Goal: Task Accomplishment & Management: Use online tool/utility

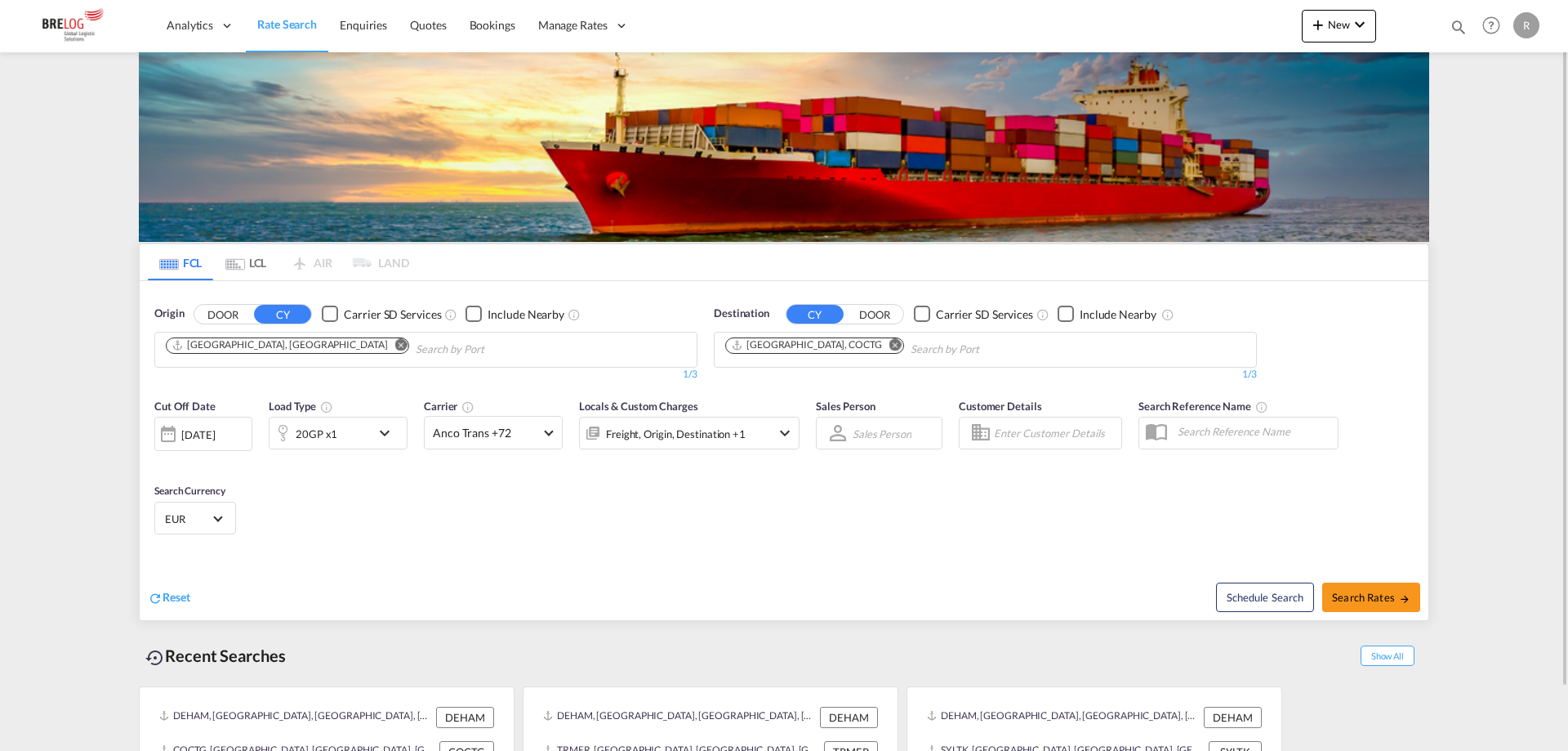
click at [890, 339] on md-icon "Remove" at bounding box center [896, 344] width 12 height 12
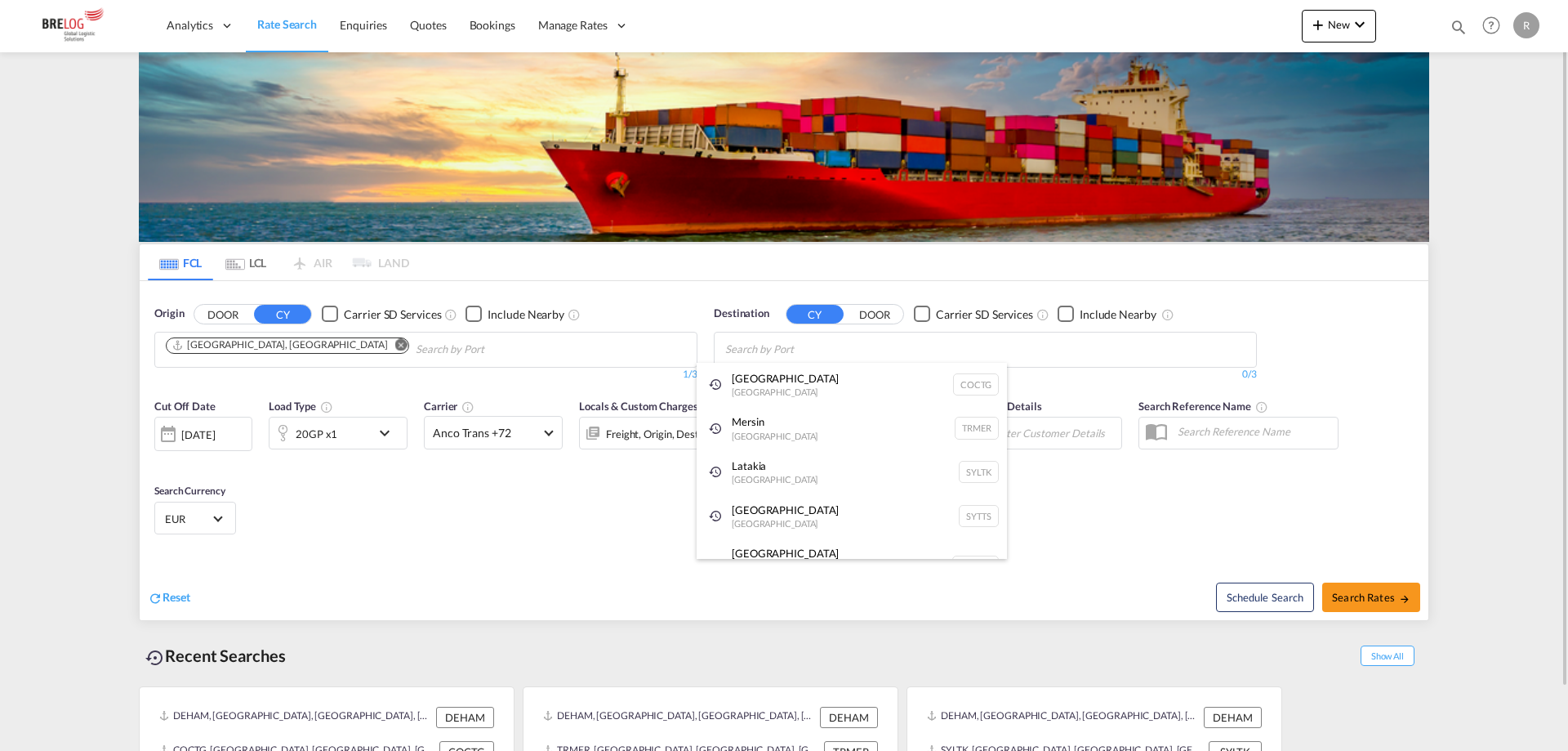
paste input "Tauranga"
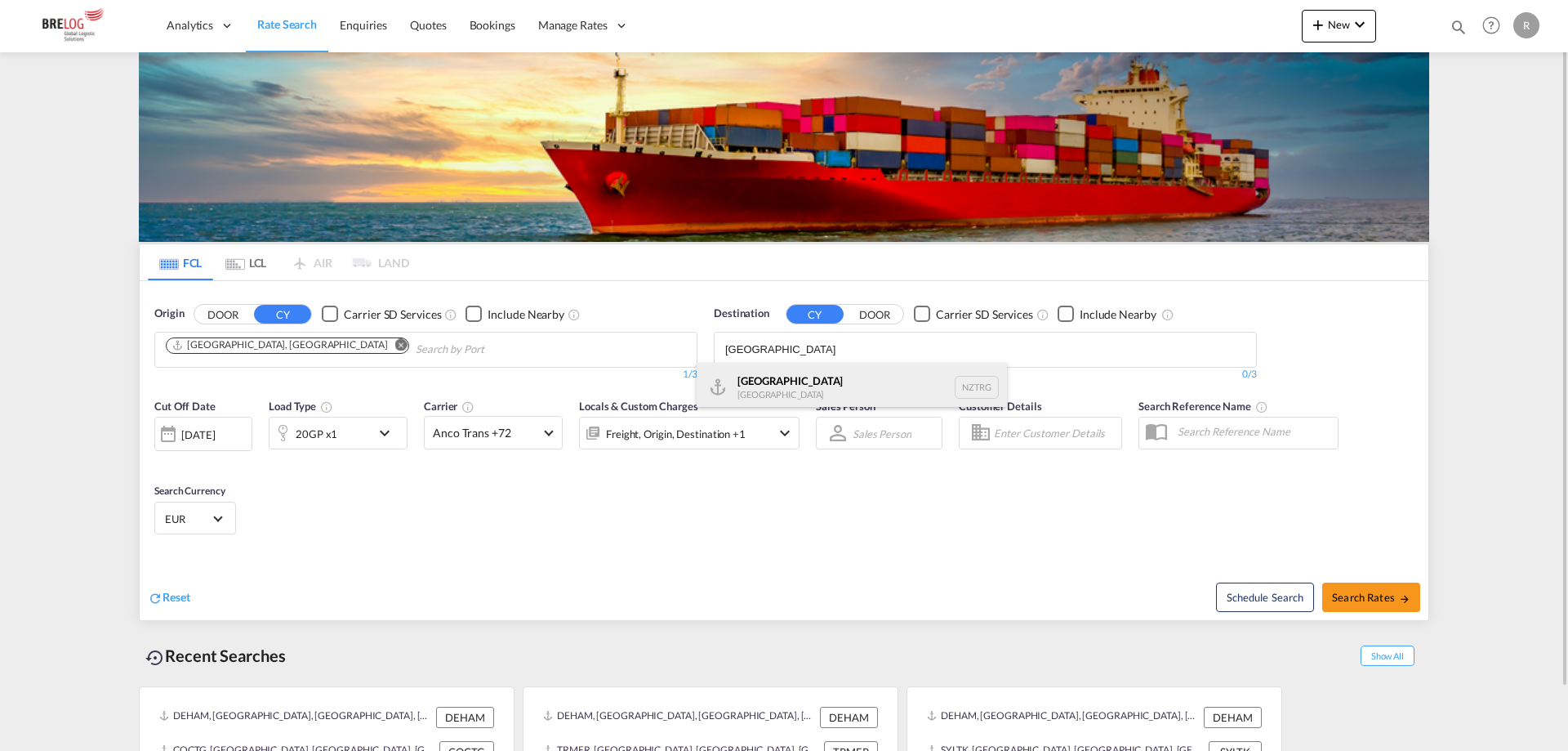
type input "Tauranga"
click at [843, 370] on div "Tauranga New Zealand NZTRG" at bounding box center [851, 387] width 310 height 49
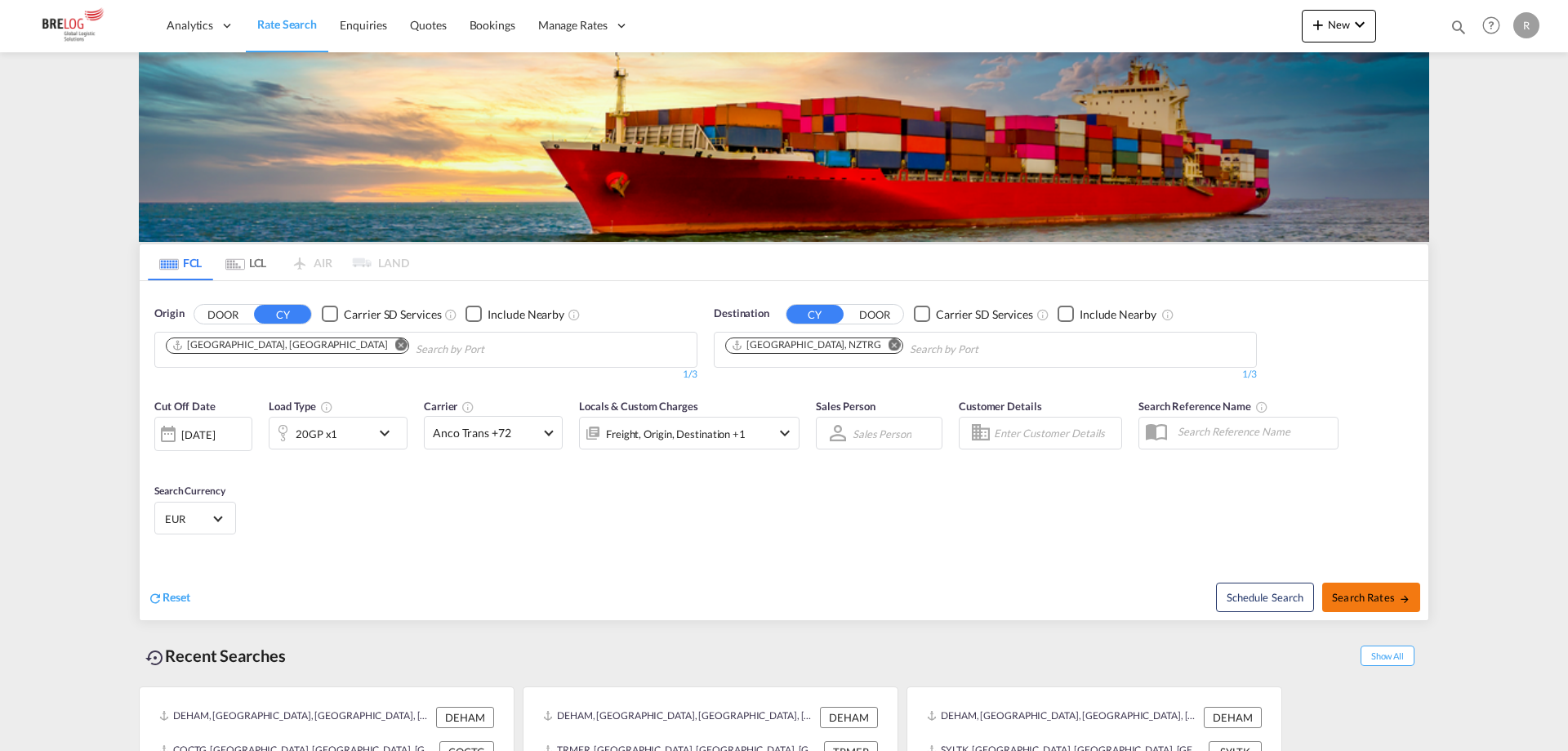
click at [1413, 599] on button "Search Rates" at bounding box center [1371, 597] width 98 height 30
type input "DEHAM to NZTRG / 2 Sep 2025"
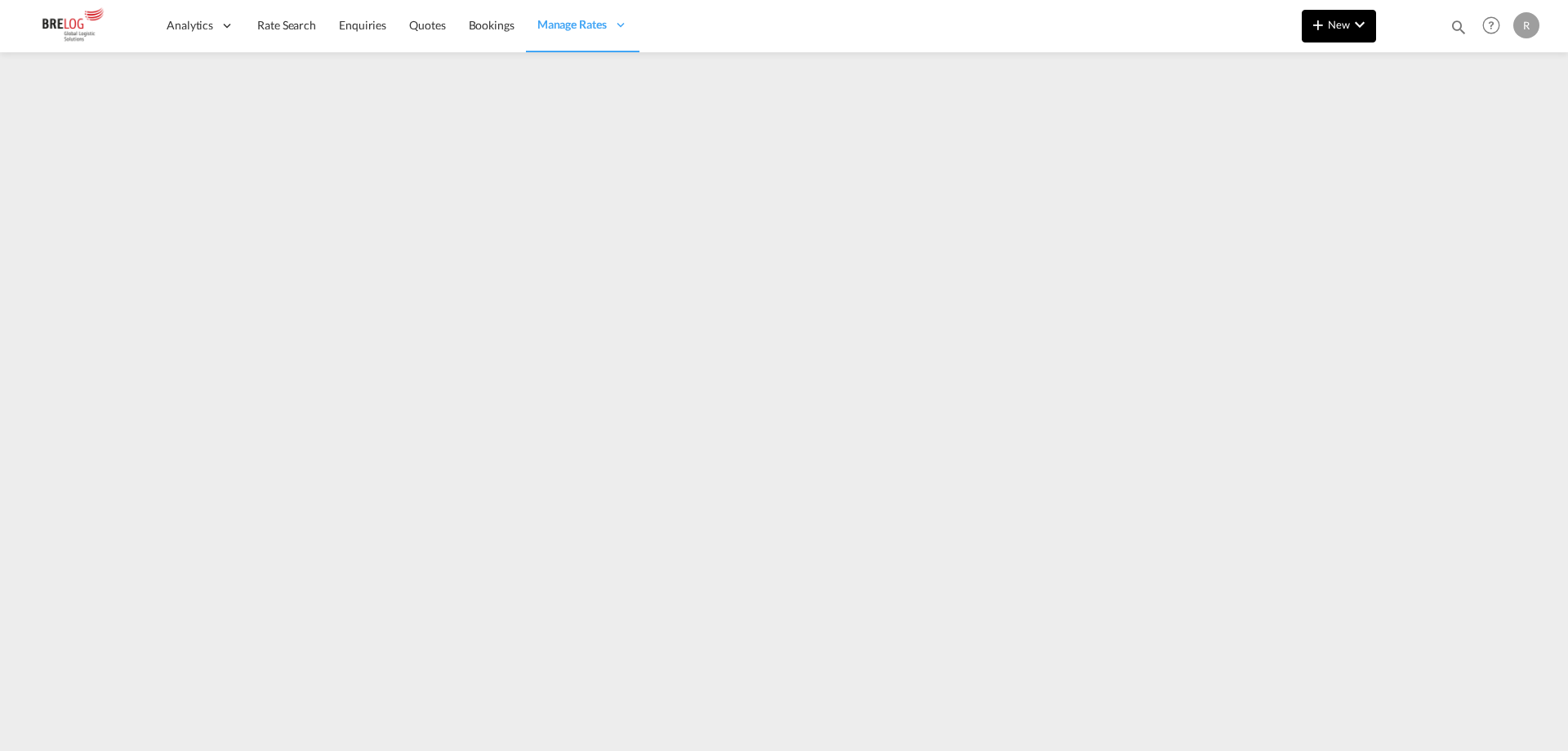
click at [1350, 12] on button "New" at bounding box center [1340, 26] width 75 height 33
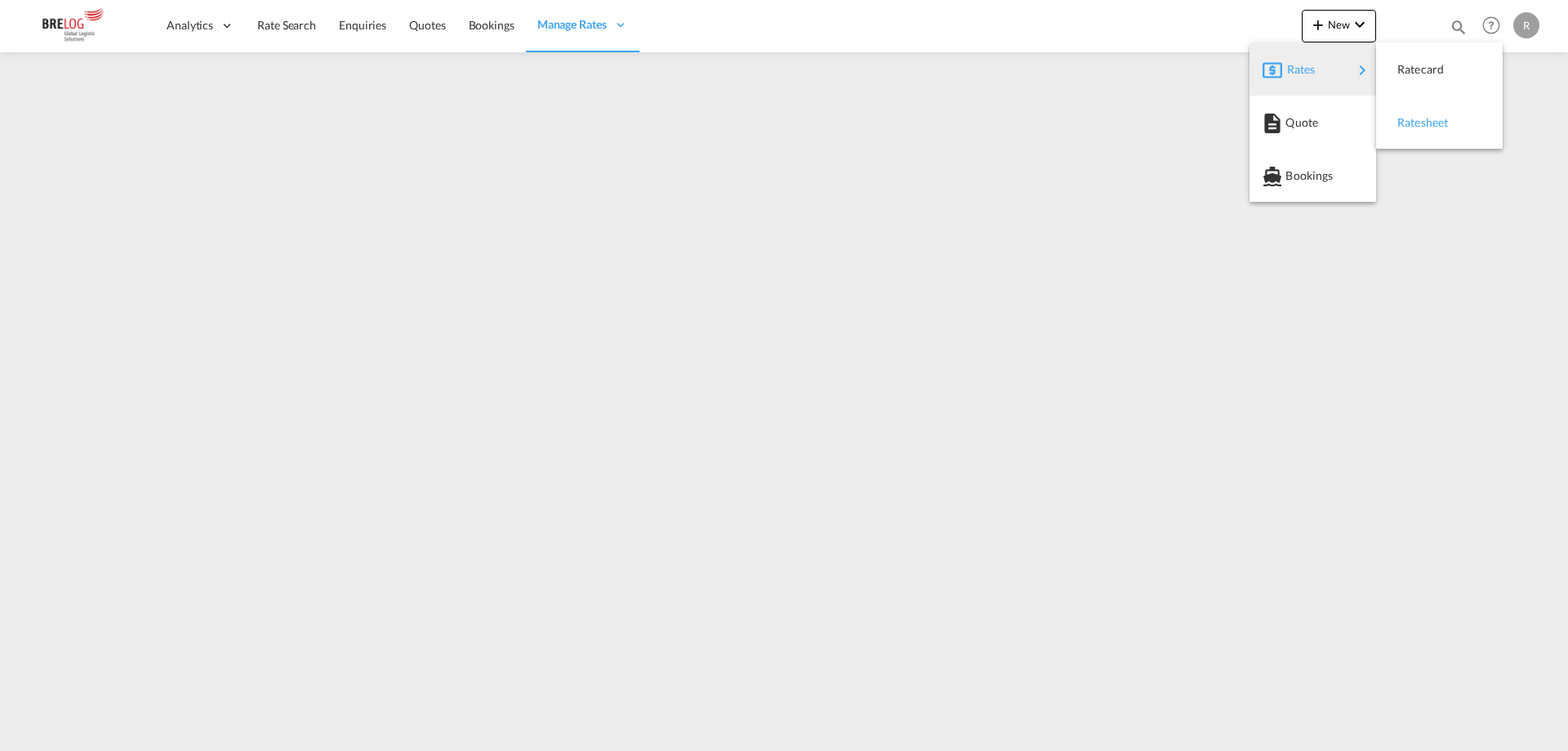
click at [1415, 120] on span "Ratesheet" at bounding box center [1406, 123] width 18 height 33
